Goal: Information Seeking & Learning: Check status

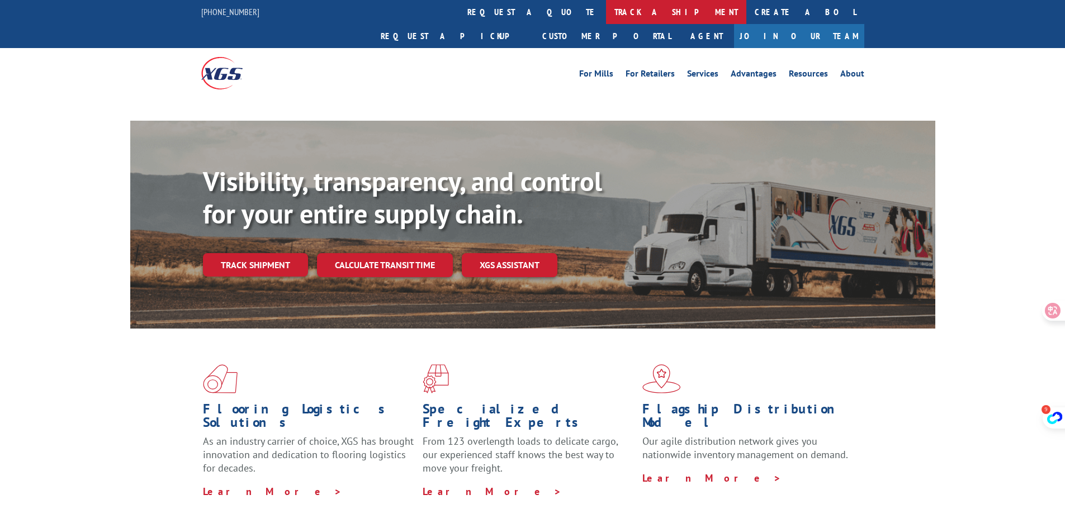
click at [606, 11] on link "track a shipment" at bounding box center [676, 12] width 140 height 24
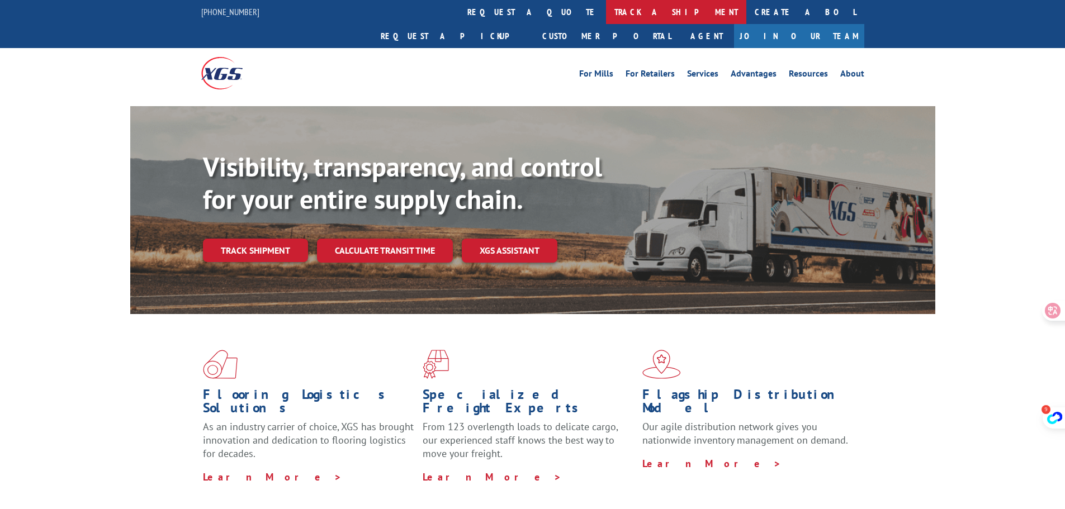
click at [606, 12] on link "track a shipment" at bounding box center [676, 12] width 140 height 24
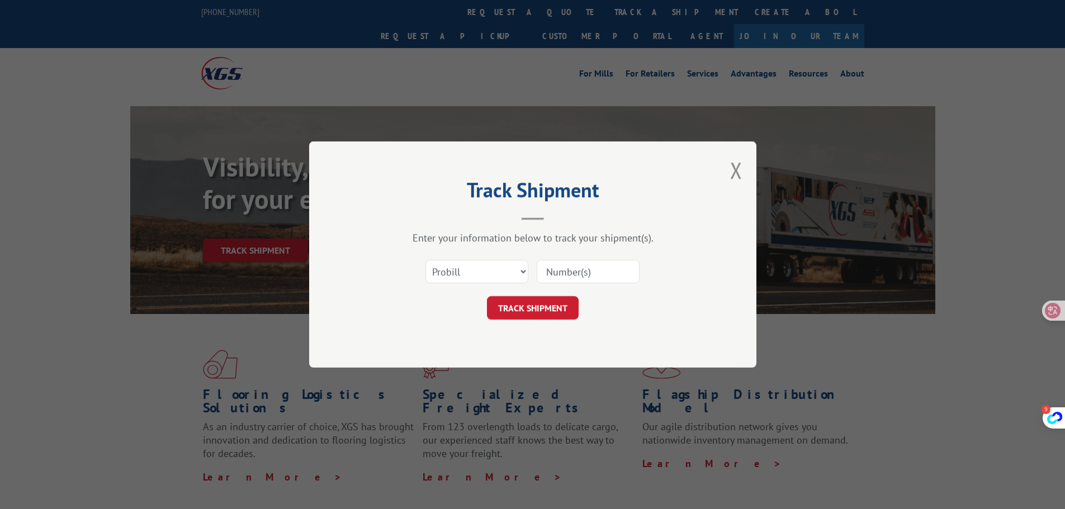
click at [562, 271] on input at bounding box center [588, 271] width 103 height 23
paste input "17501796"
type input "17501796"
click at [567, 312] on button "TRACK SHIPMENT" at bounding box center [533, 307] width 92 height 23
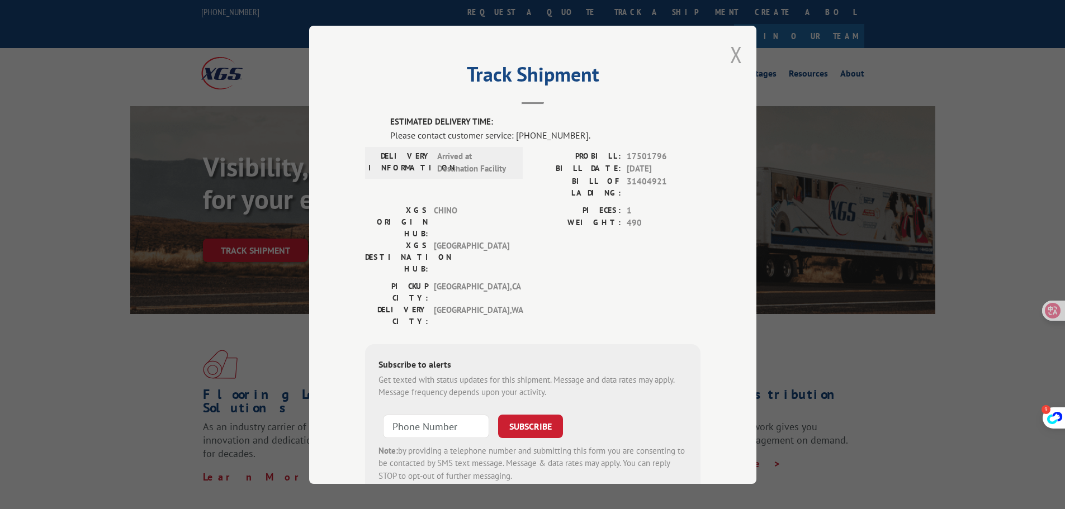
click at [732, 56] on button "Close modal" at bounding box center [736, 55] width 12 height 30
